Goal: Book appointment/travel/reservation

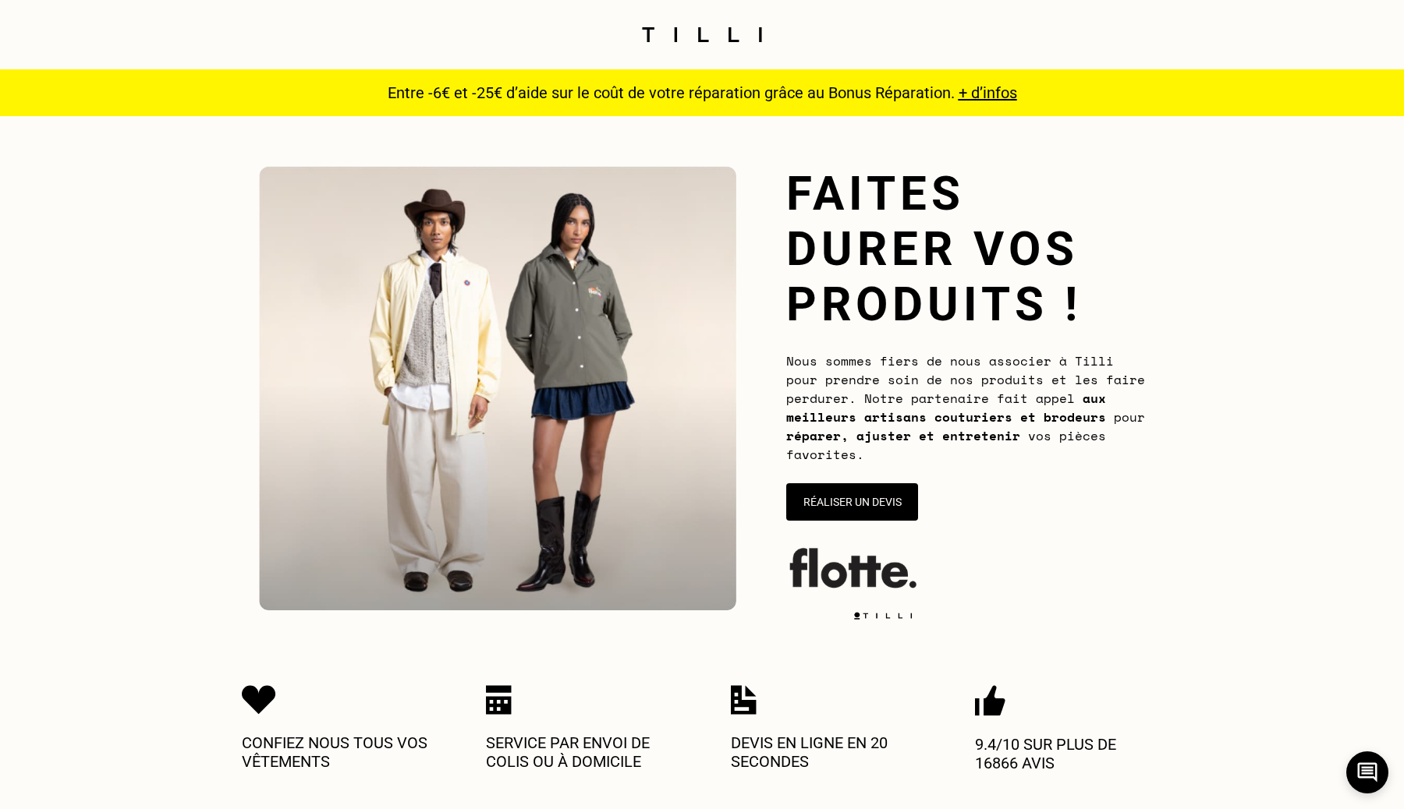
click at [679, 38] on img at bounding box center [701, 34] width 131 height 15
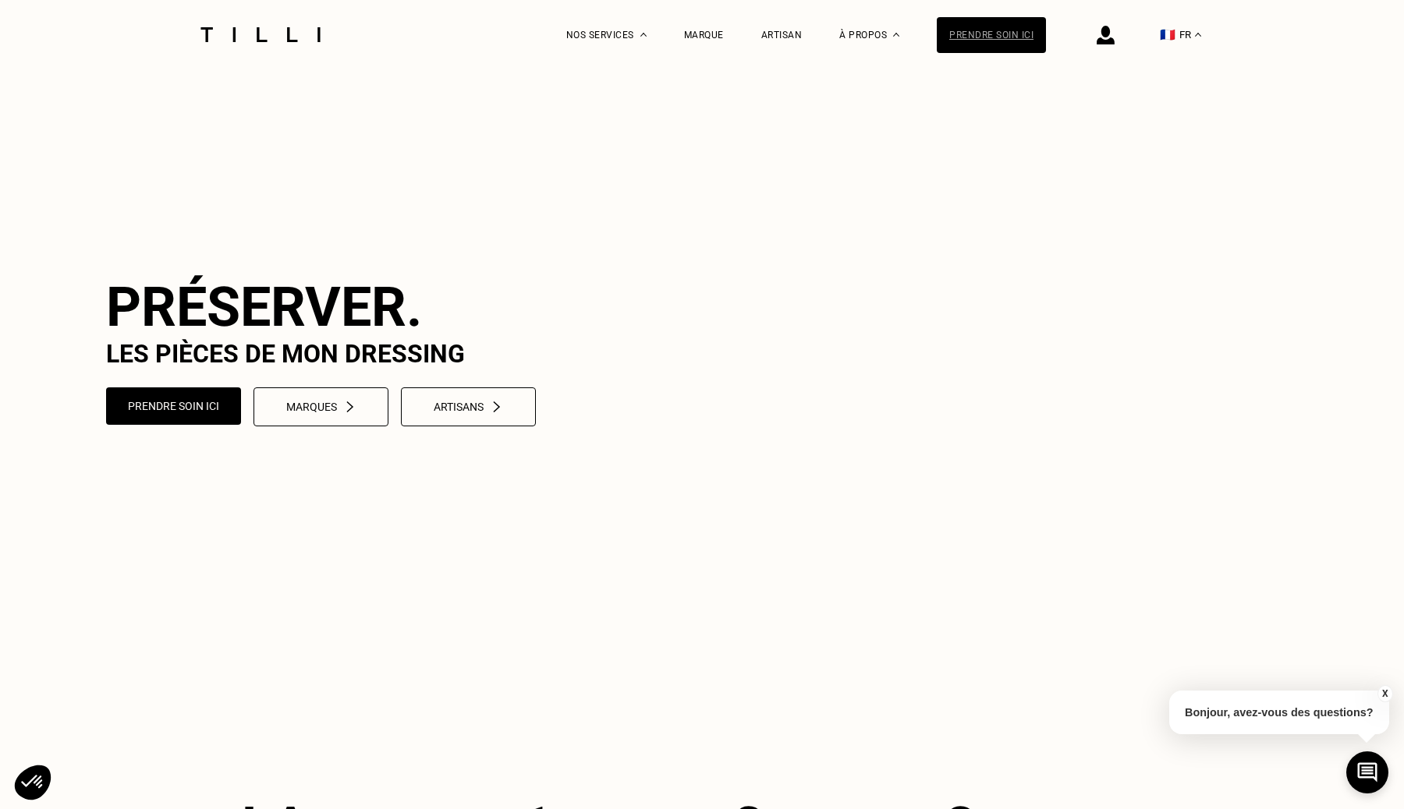
click at [1018, 37] on div "Prendre soin ici" at bounding box center [991, 35] width 109 height 36
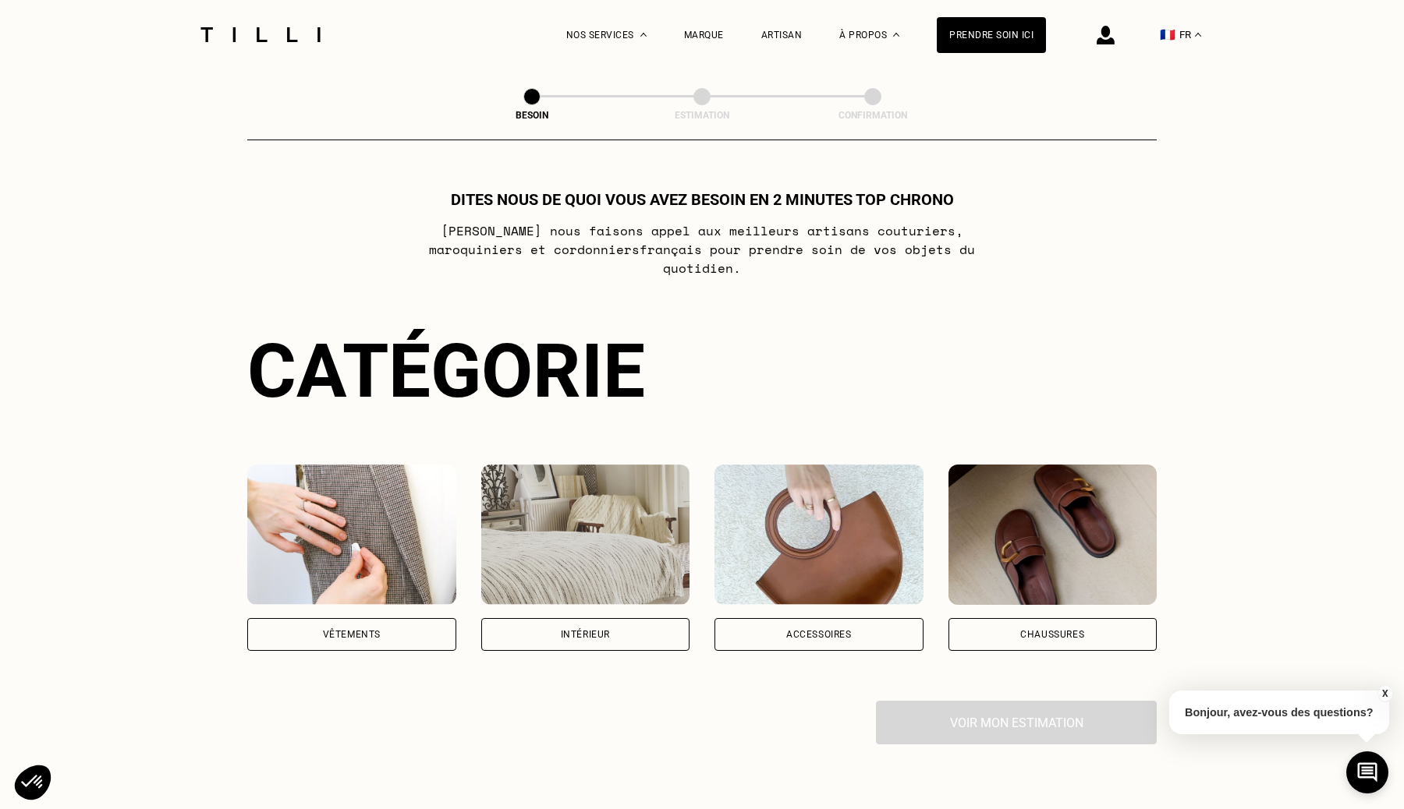
click at [363, 498] on img at bounding box center [351, 535] width 209 height 140
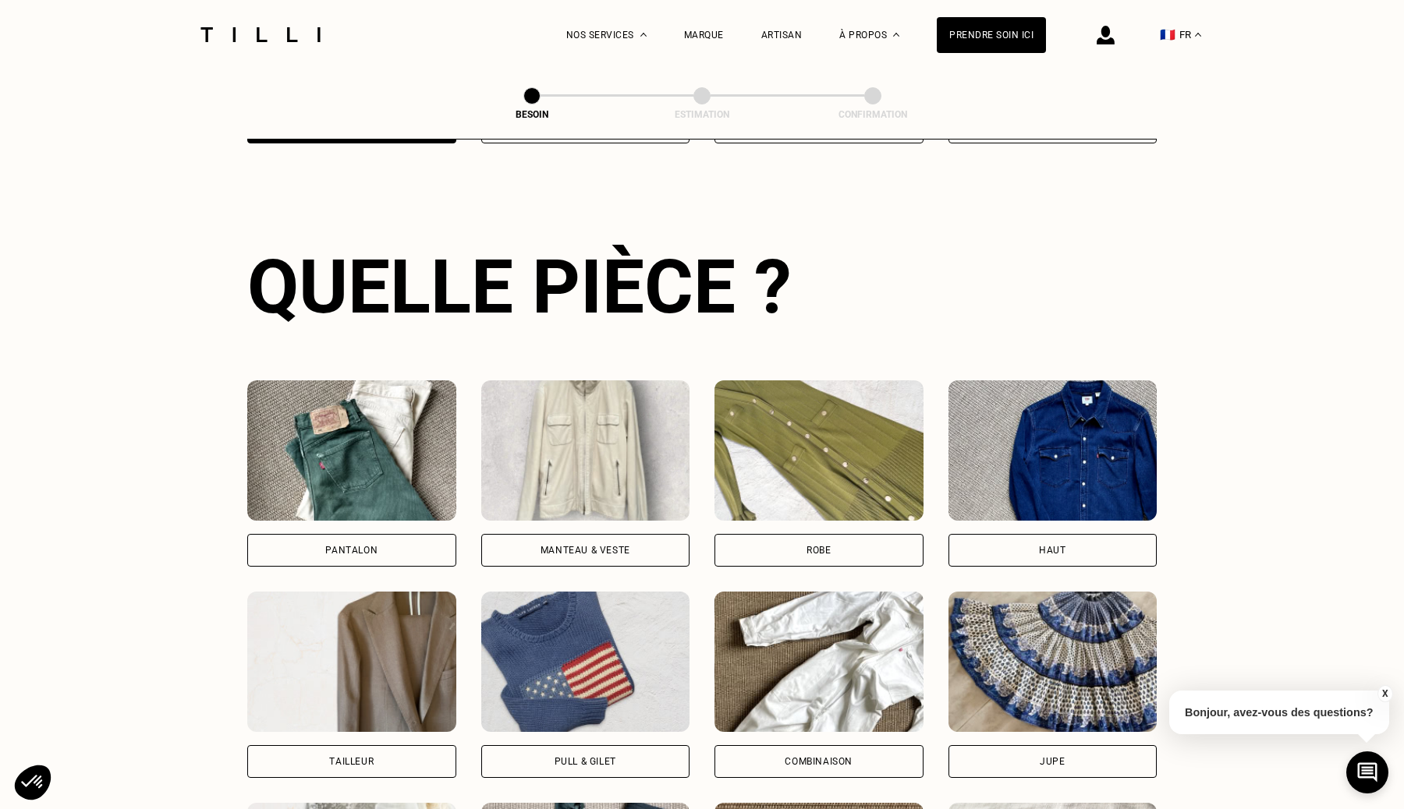
click at [364, 498] on img at bounding box center [351, 451] width 209 height 140
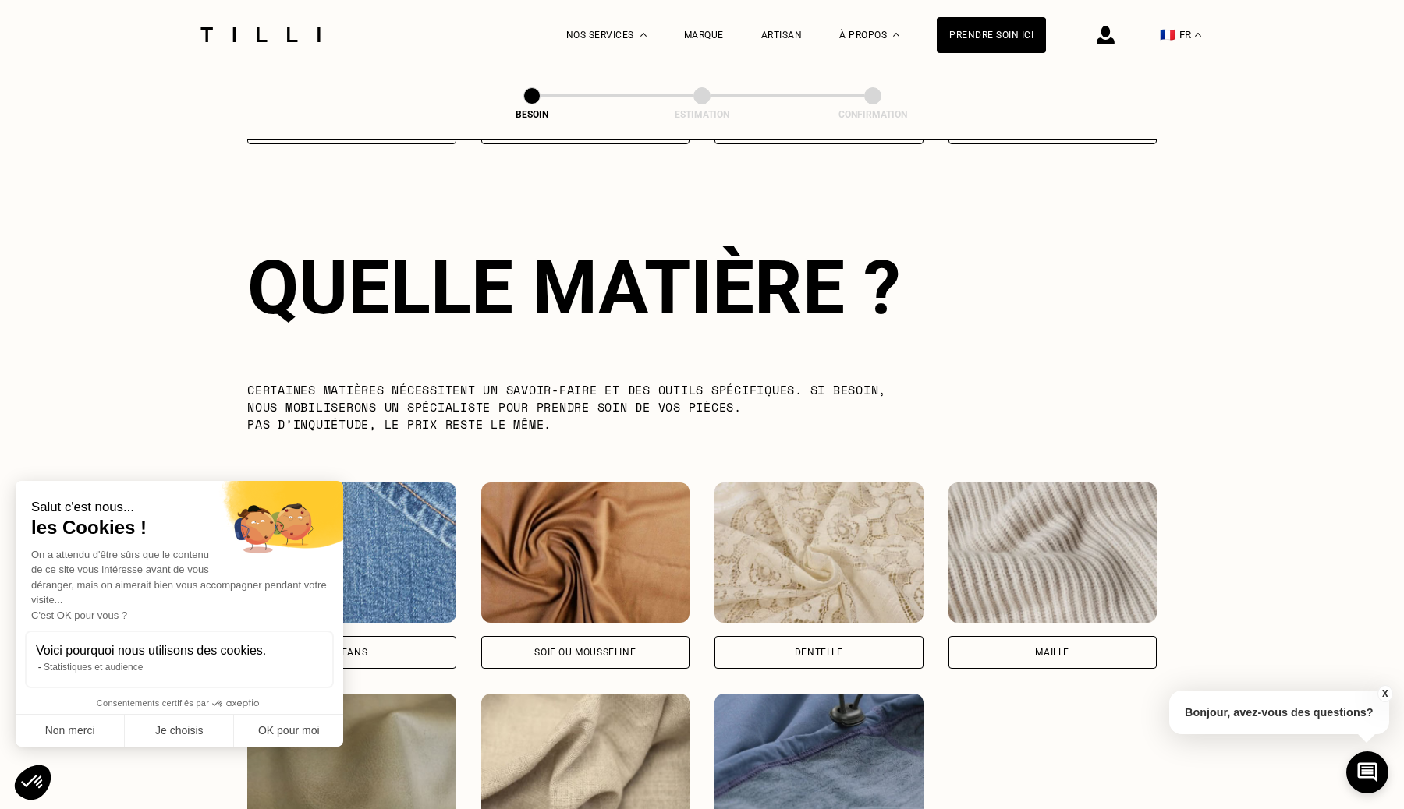
scroll to position [1354, 0]
click at [388, 514] on img at bounding box center [351, 552] width 209 height 140
select select "FR"
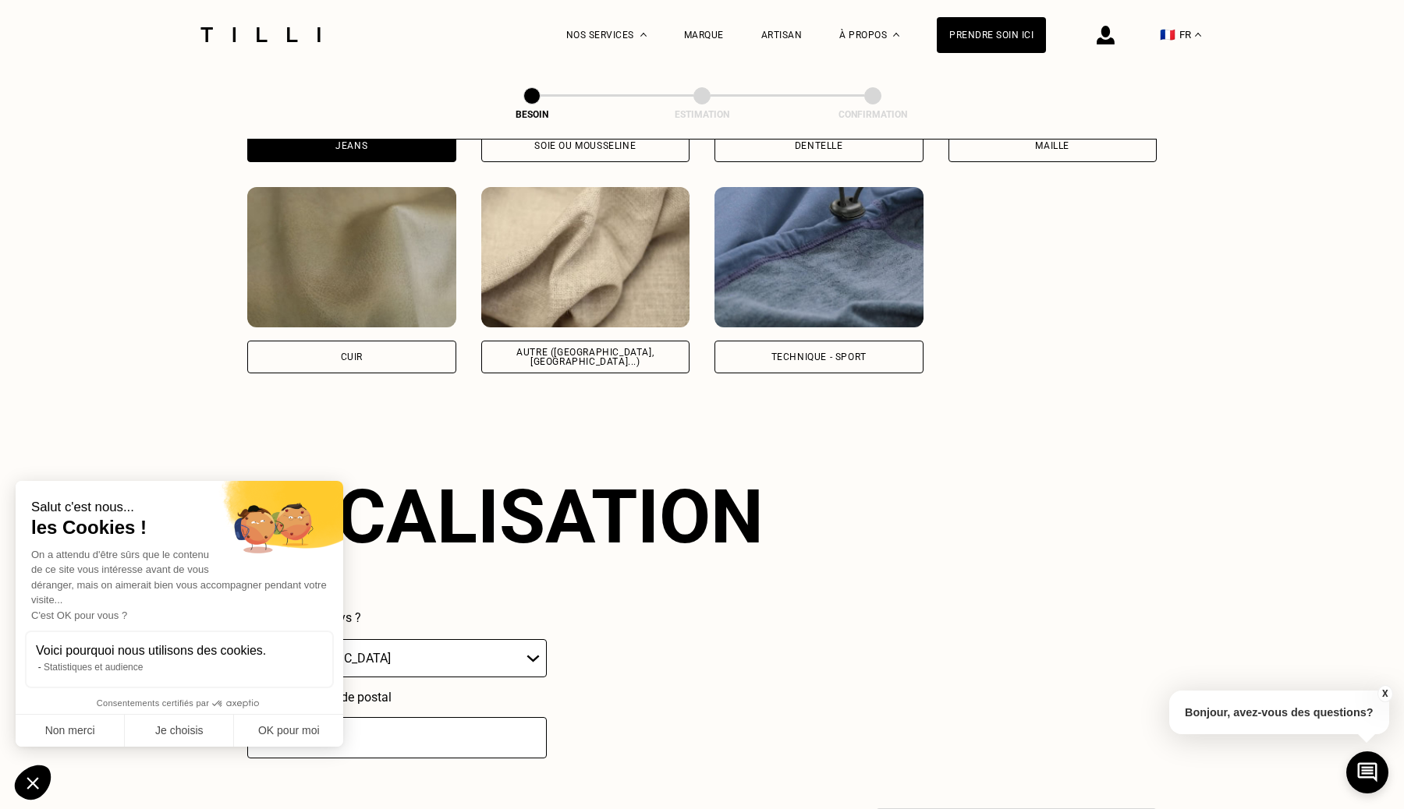
click at [860, 311] on div "Technique - Sport" at bounding box center [818, 280] width 209 height 186
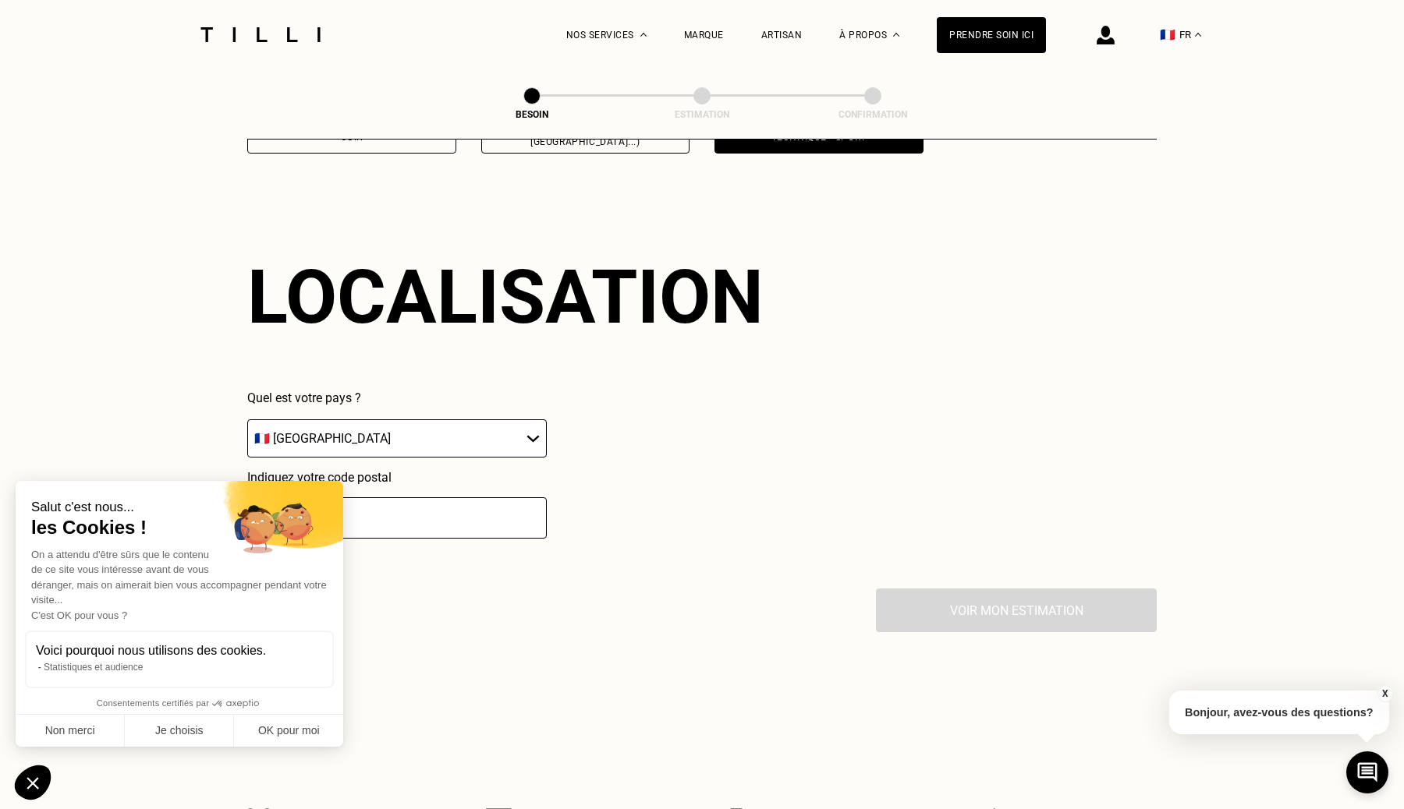
scroll to position [2092, 0]
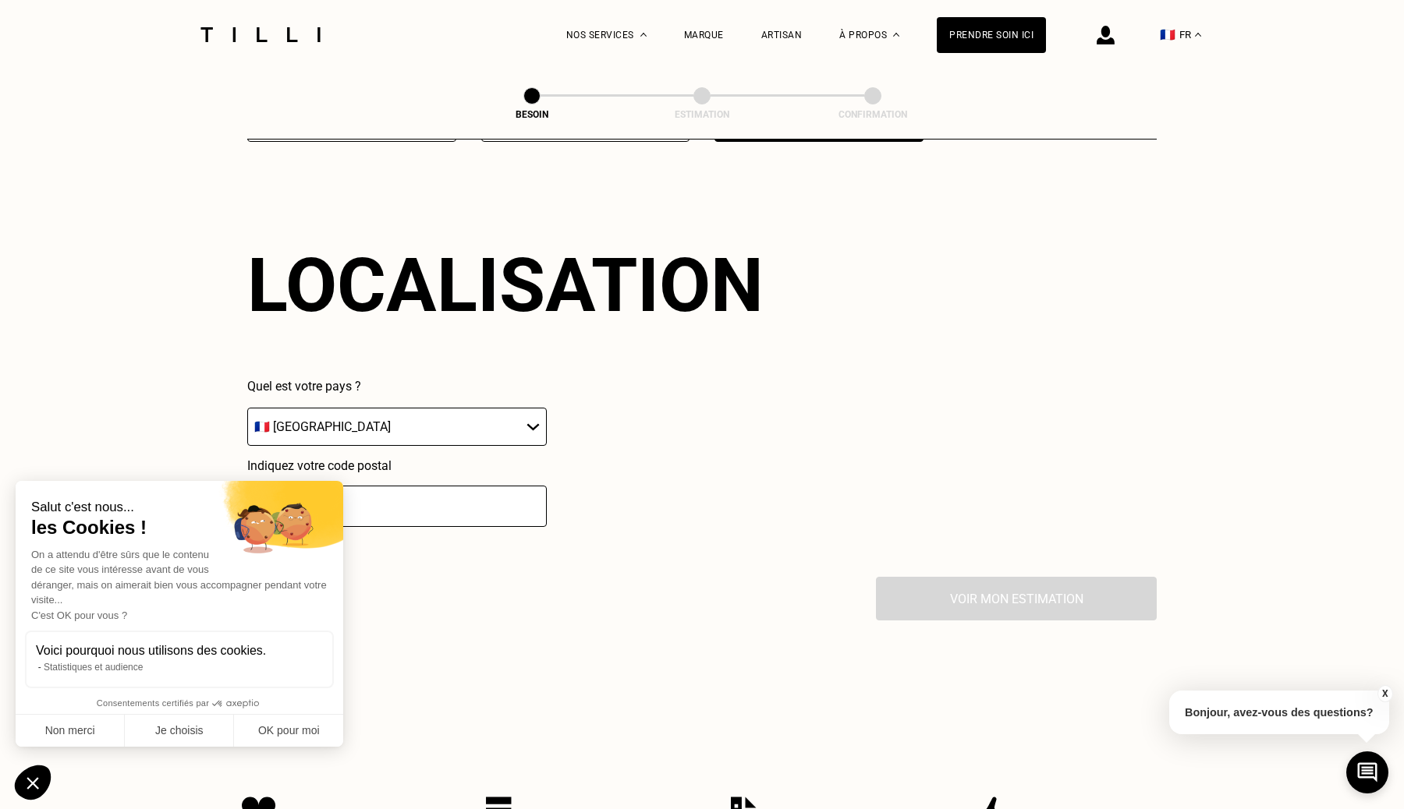
click at [406, 493] on input "number" at bounding box center [396, 506] width 299 height 41
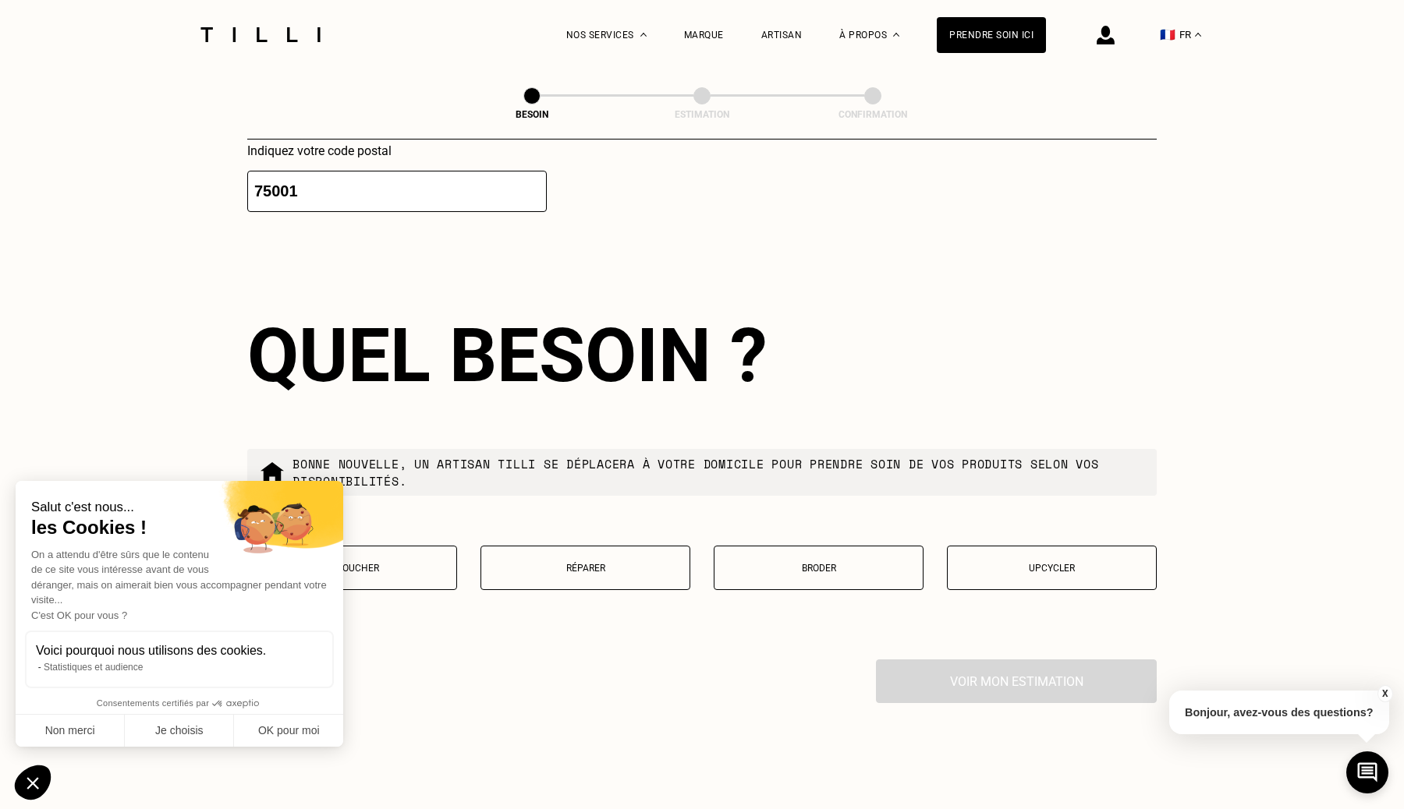
scroll to position [2170, 0]
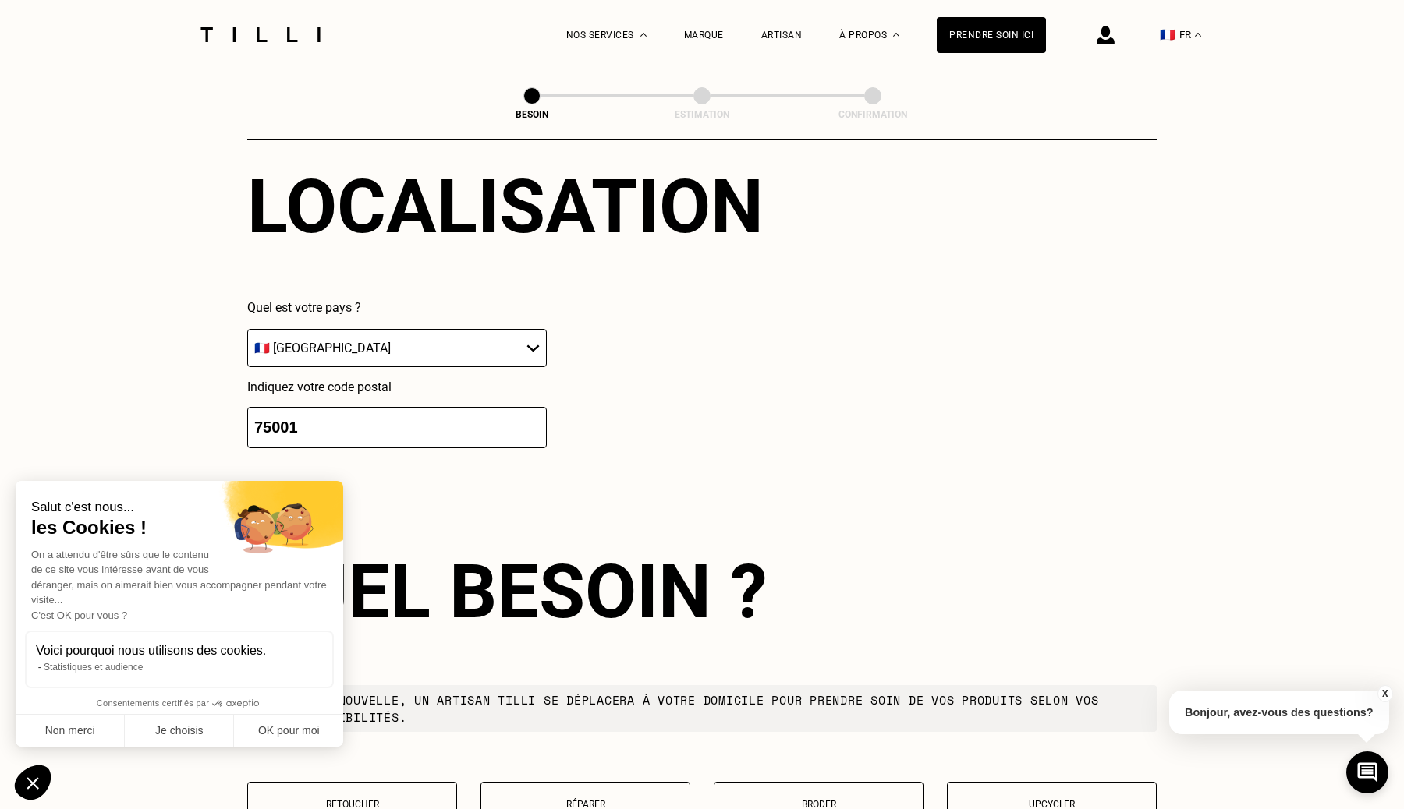
click at [380, 408] on input "75001" at bounding box center [396, 427] width 299 height 41
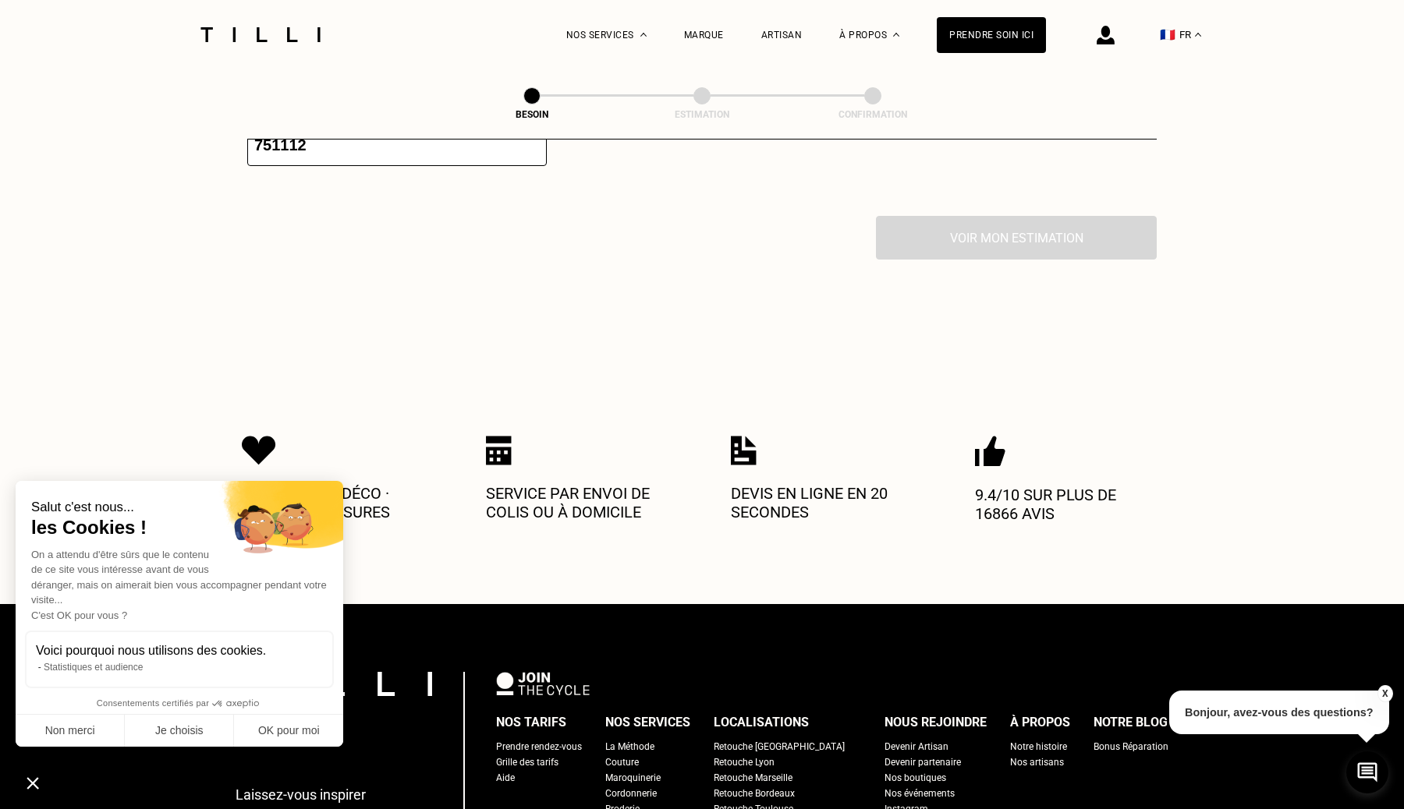
scroll to position [2477, 0]
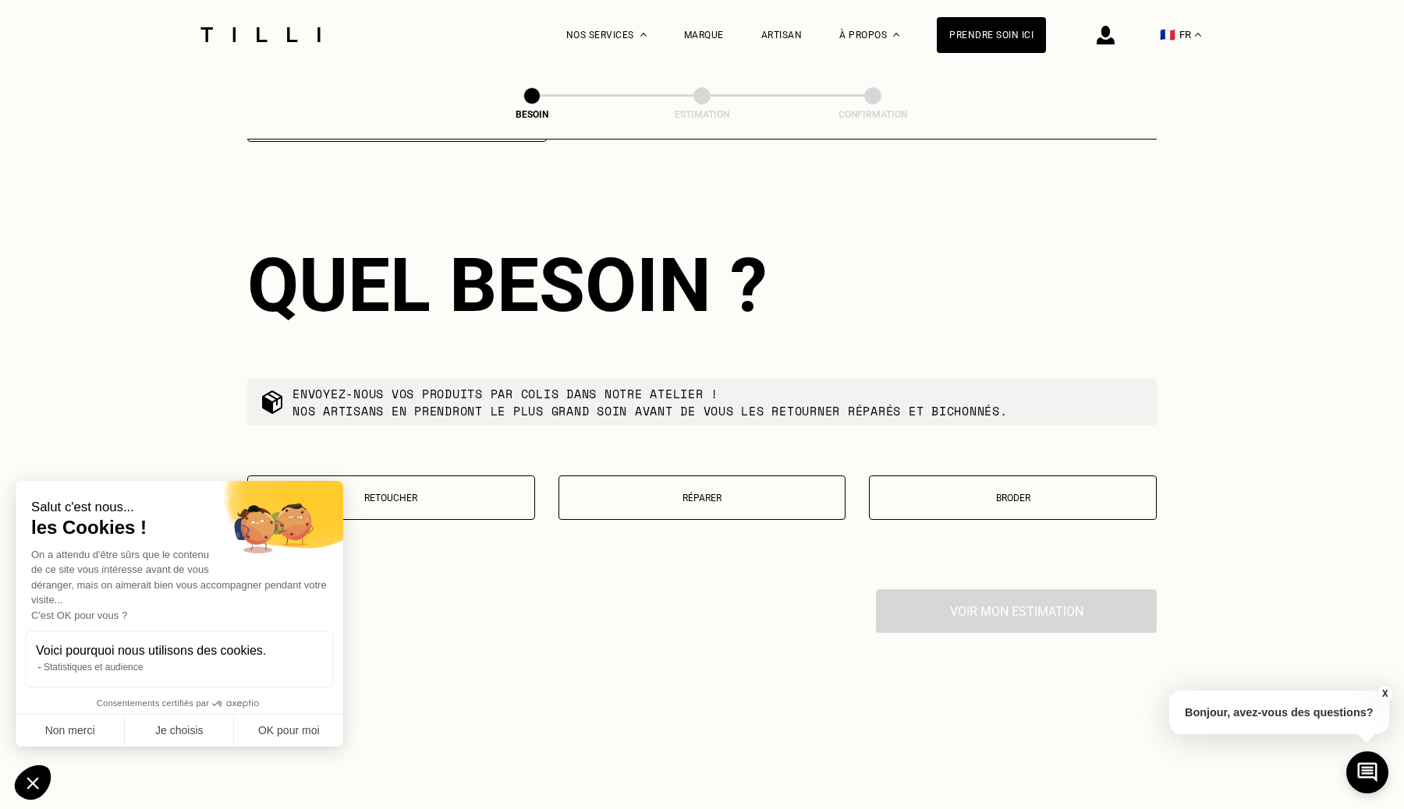
type input "75111"
click at [481, 476] on button "Retoucher" at bounding box center [391, 498] width 288 height 44
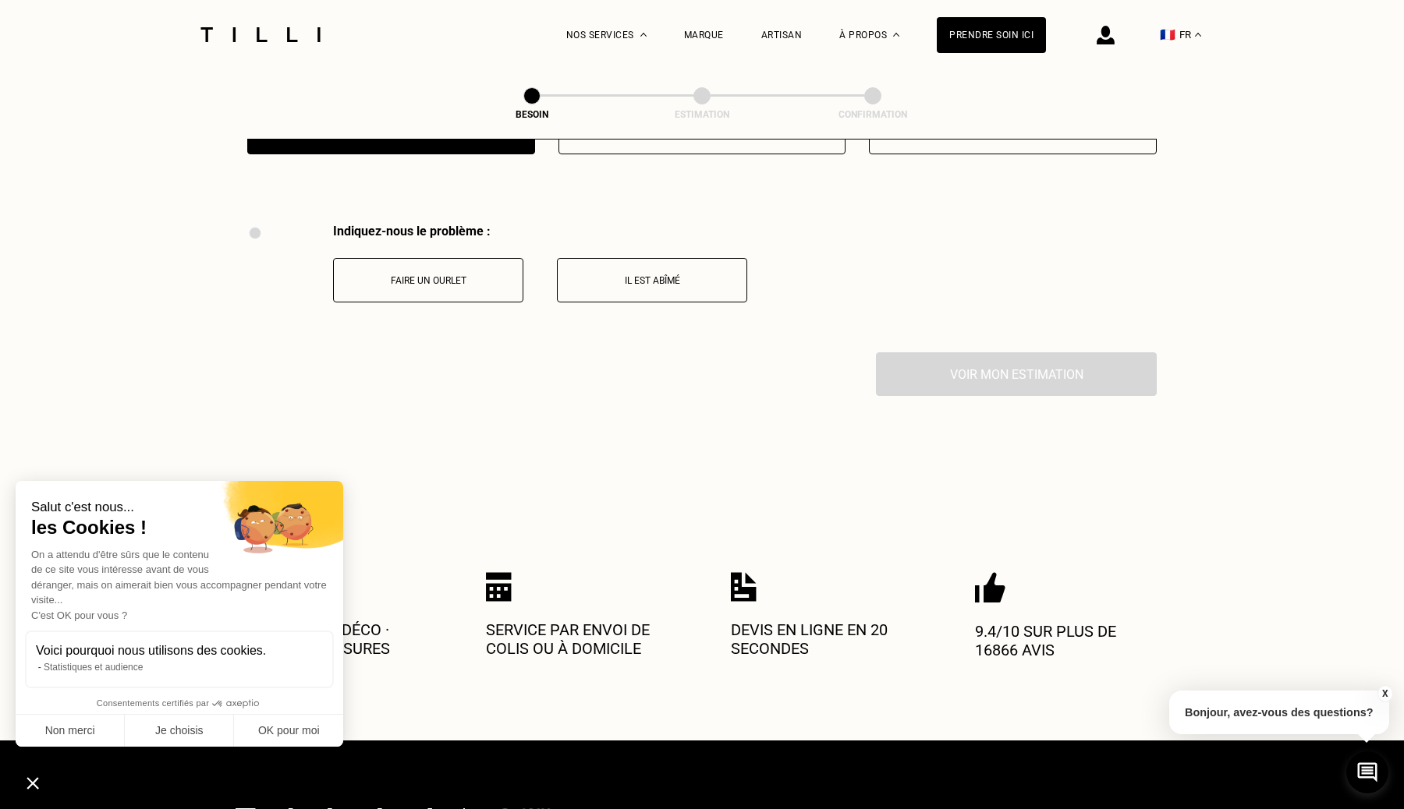
scroll to position [2876, 0]
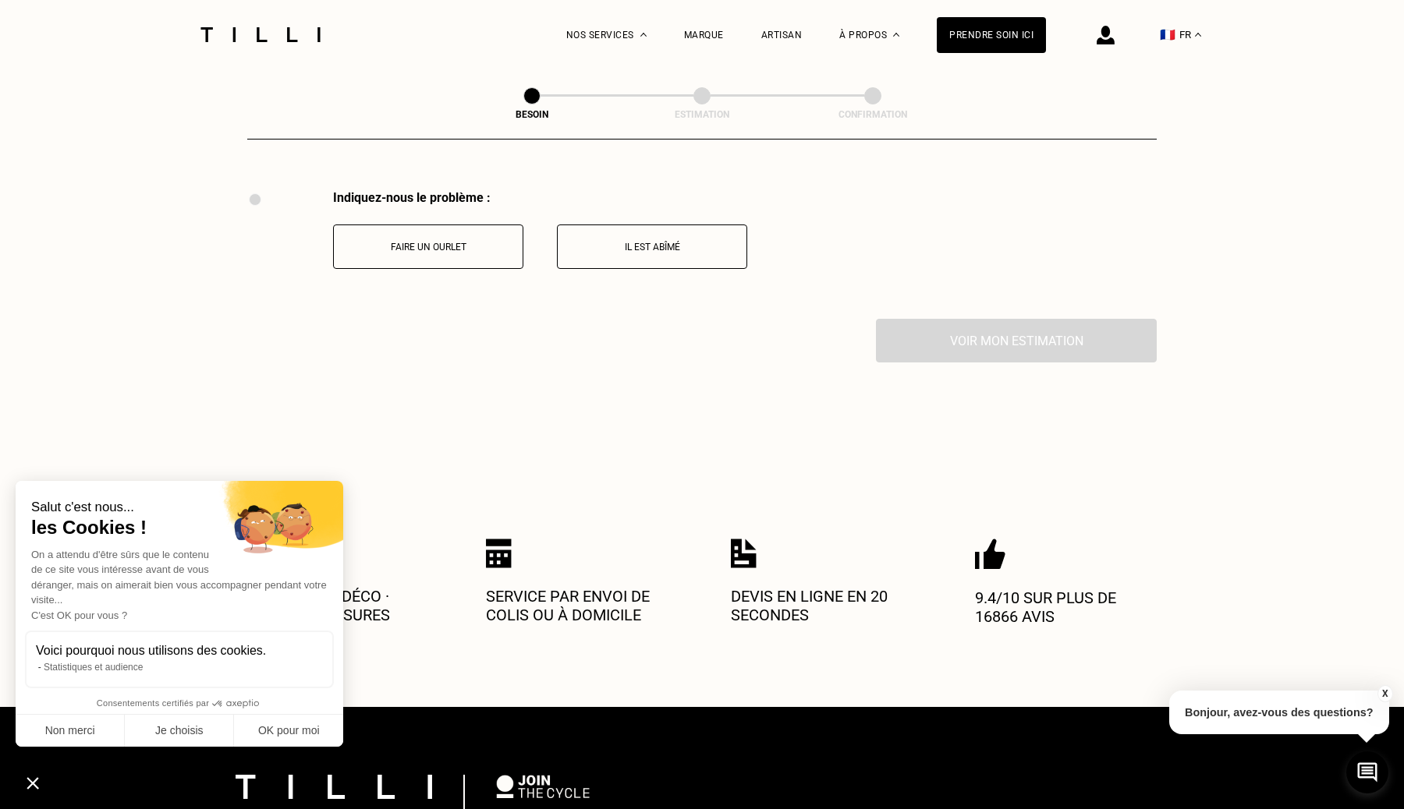
click at [574, 242] on p "Il est abîmé" at bounding box center [651, 247] width 173 height 11
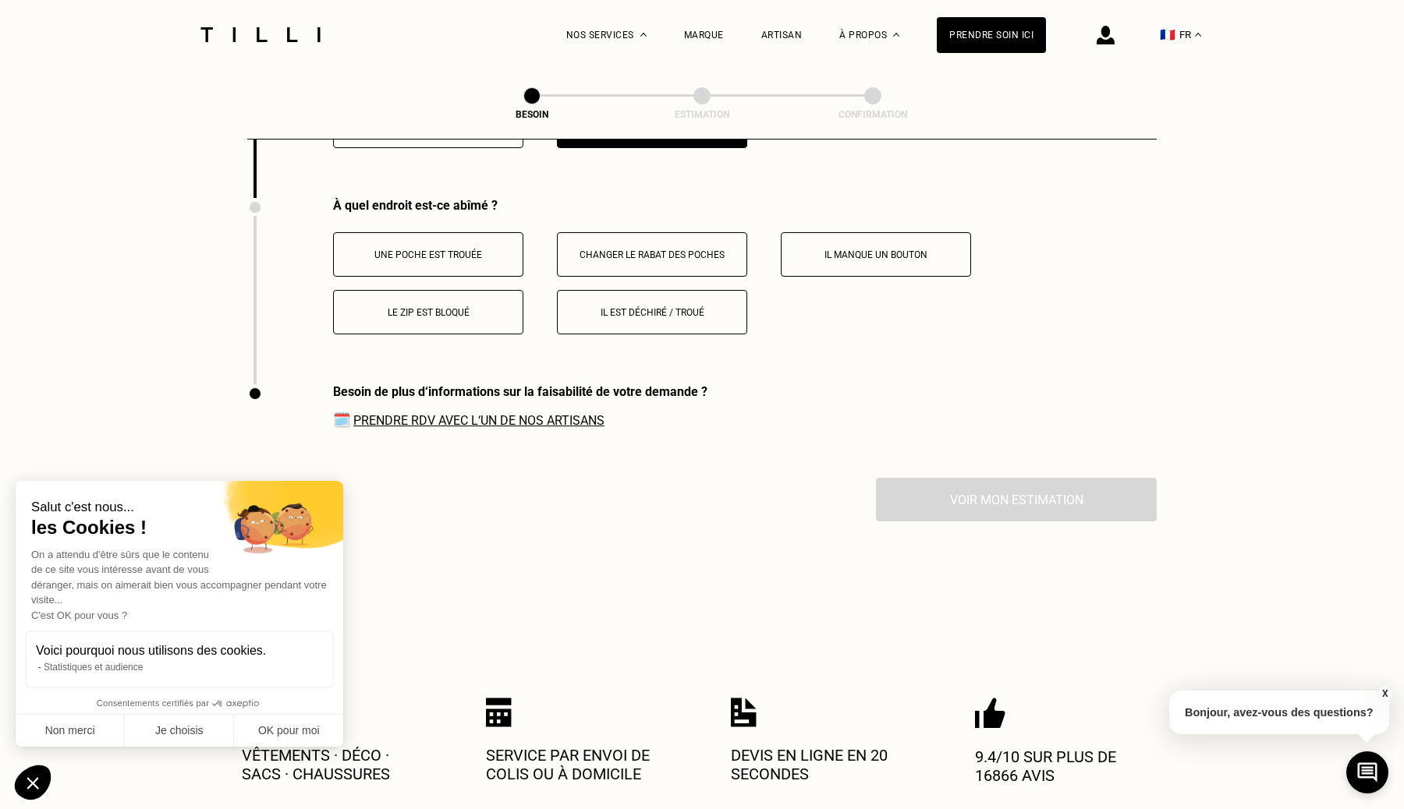
scroll to position [3005, 0]
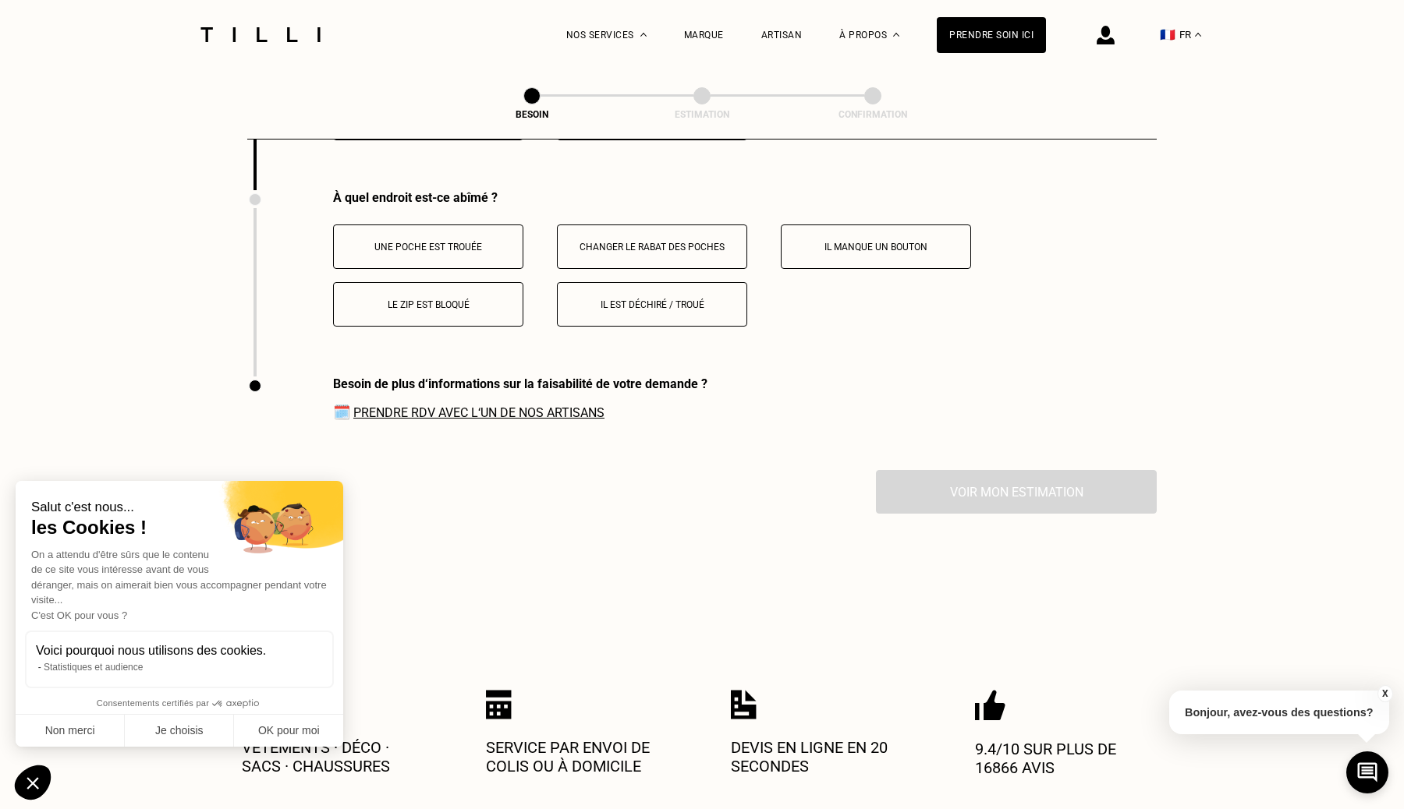
click at [472, 322] on div "À quel endroit est-ce abîmé ? Une poche est trouée Changer le rabat des poches …" at bounding box center [701, 283] width 909 height 186
click at [489, 258] on div "Une poche est trouée Changer le rabat des poches Il manque un bouton Le zip est…" at bounding box center [745, 276] width 824 height 102
click at [487, 295] on button "Le zip est bloqué" at bounding box center [428, 304] width 190 height 44
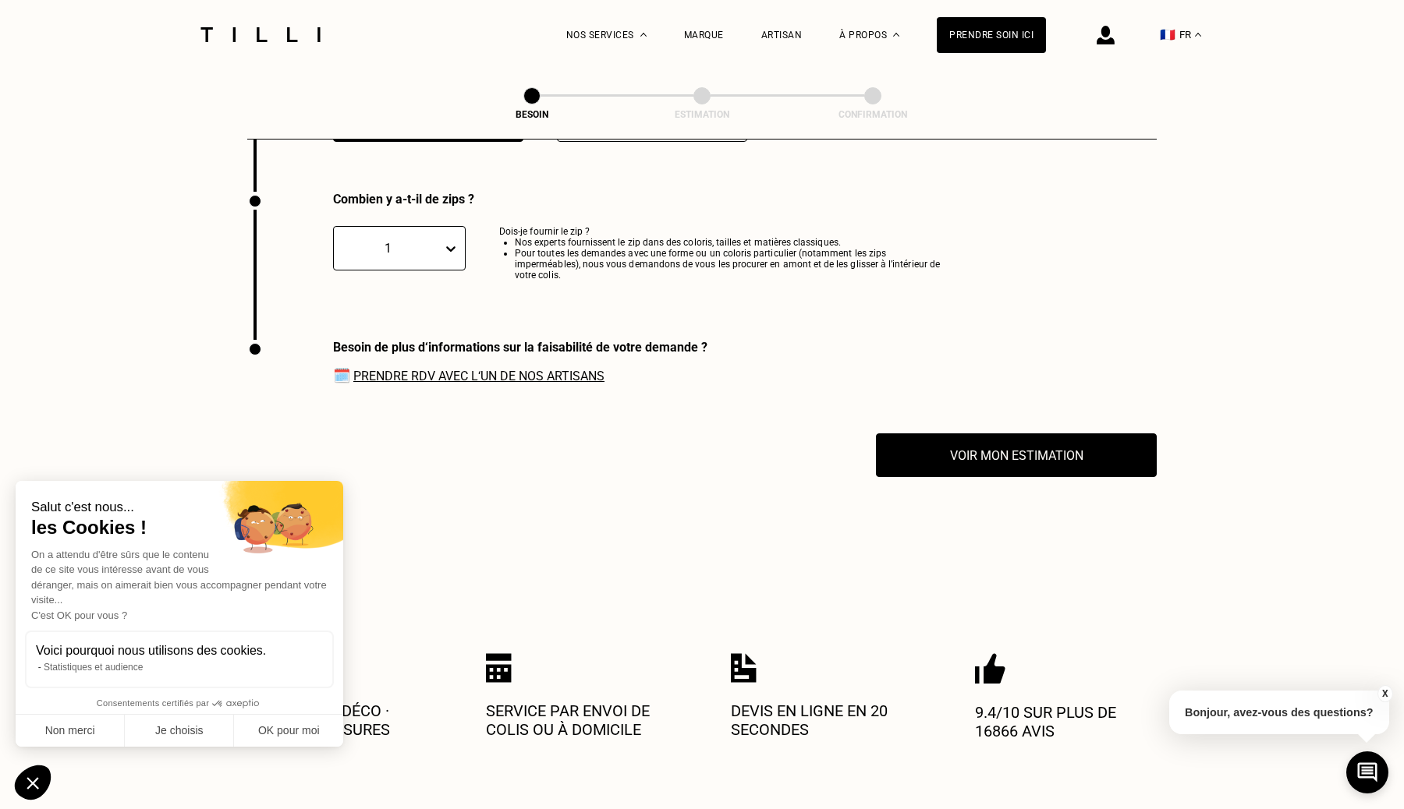
scroll to position [3191, 0]
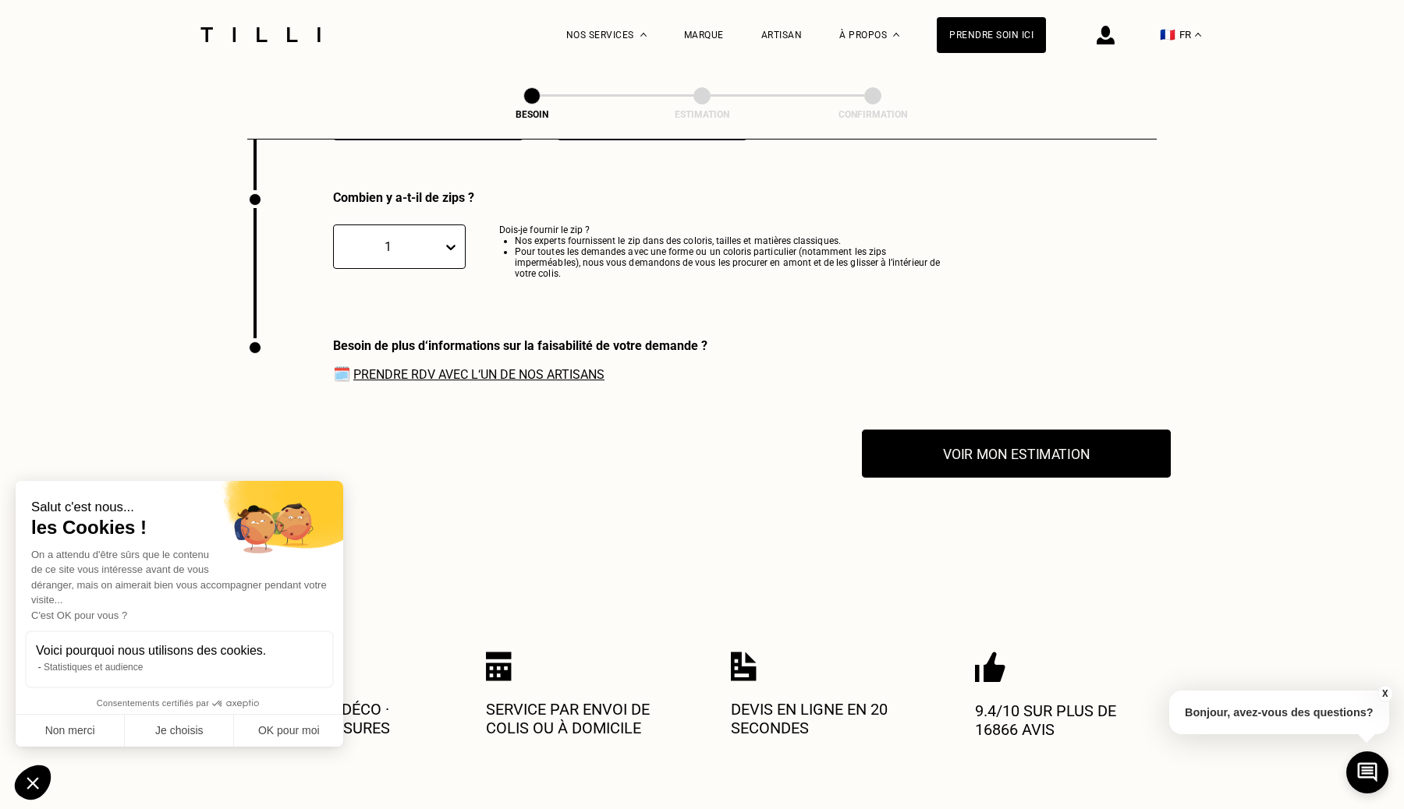
click at [910, 430] on button "Voir mon estimation" at bounding box center [1016, 454] width 309 height 48
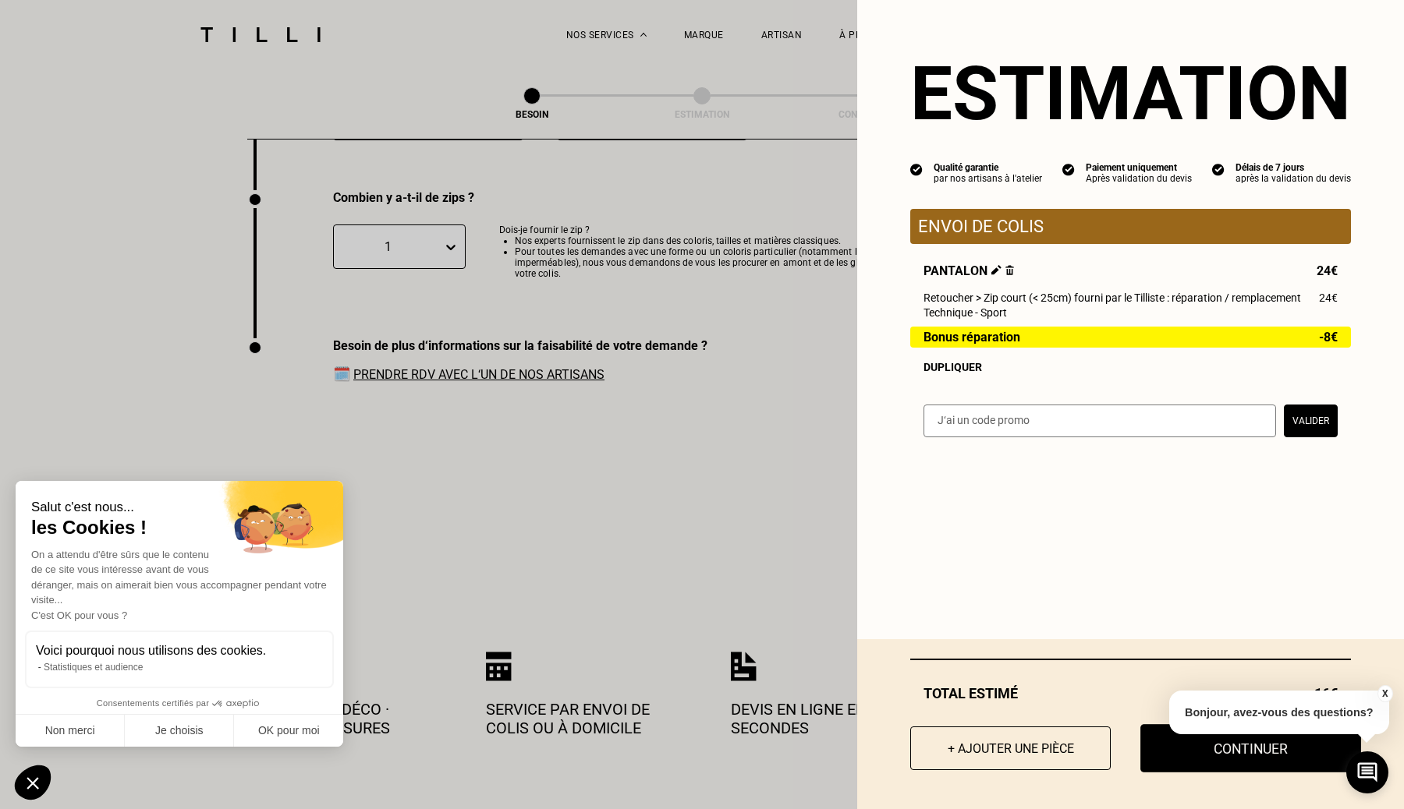
click at [1160, 757] on button "Continuer" at bounding box center [1250, 748] width 221 height 48
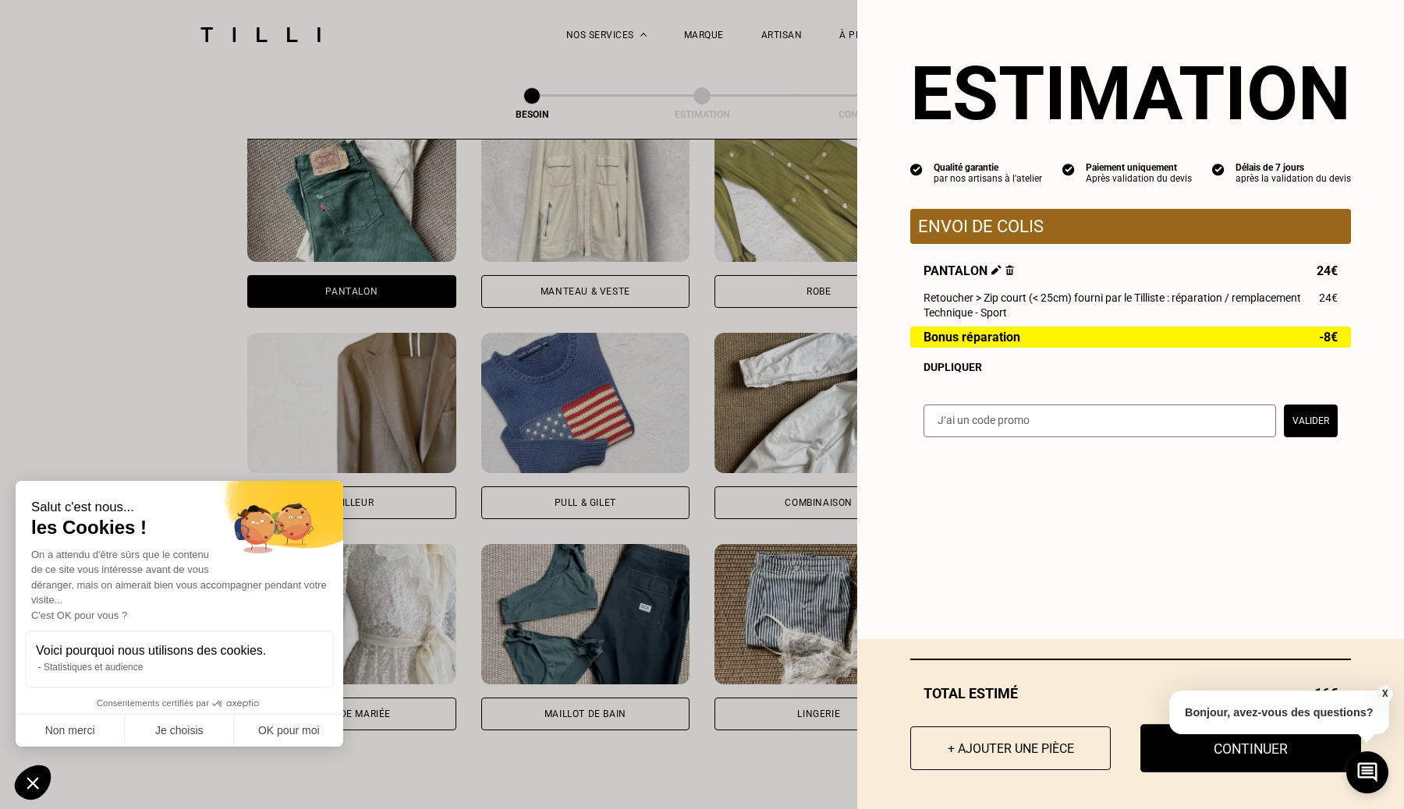
select select "FR"
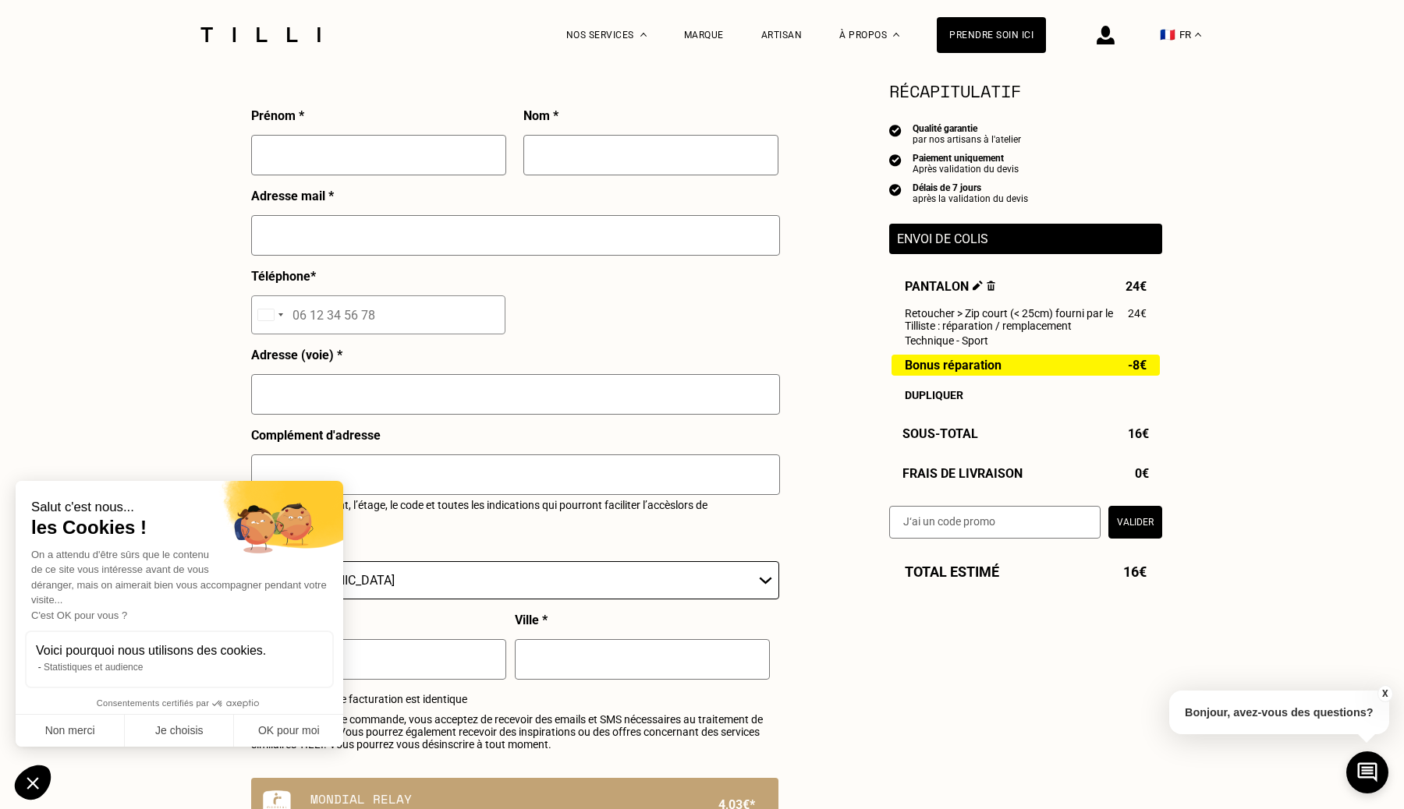
scroll to position [405, 0]
